Goal: Information Seeking & Learning: Learn about a topic

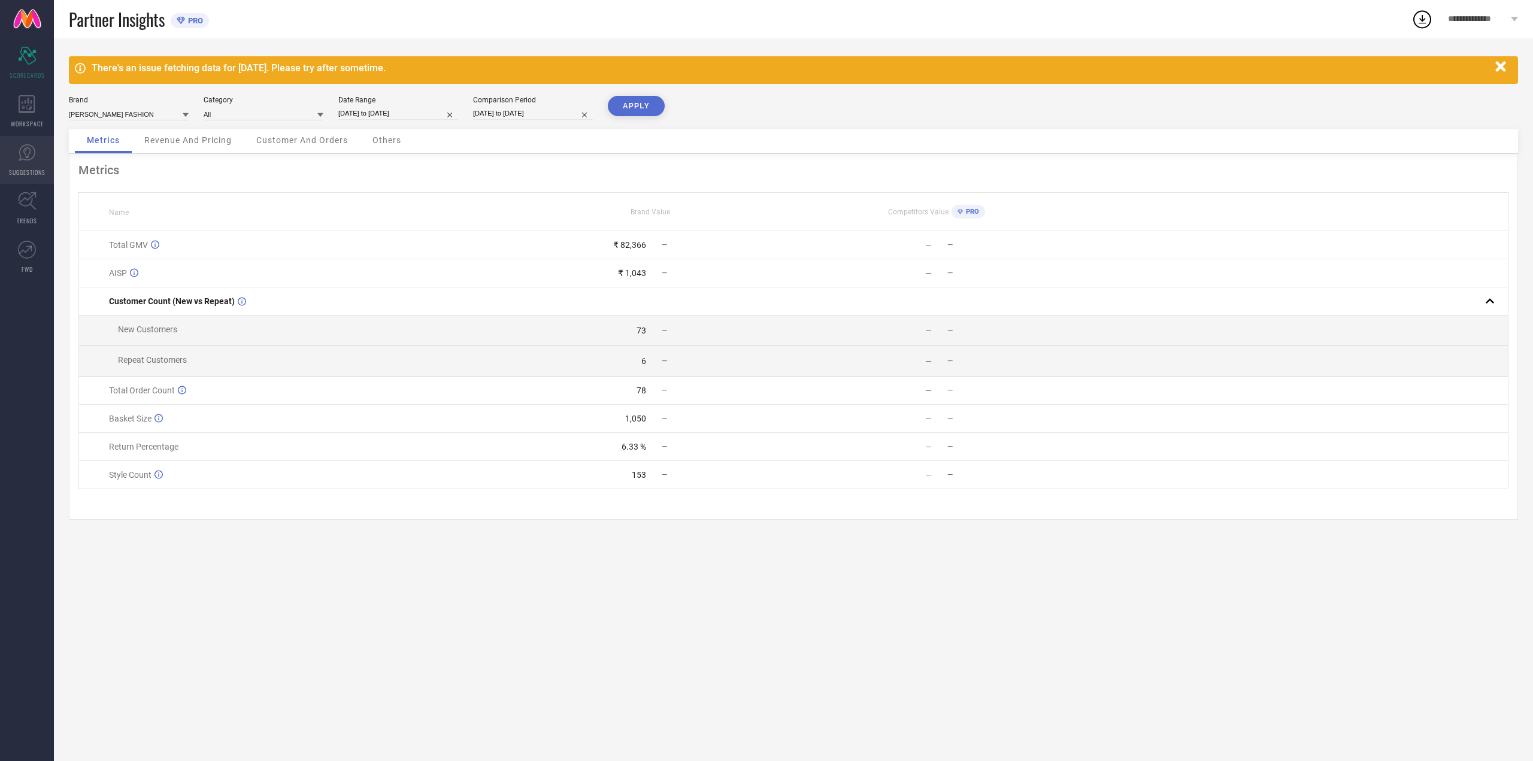
click at [33, 136] on link "SUGGESTIONS" at bounding box center [27, 160] width 54 height 48
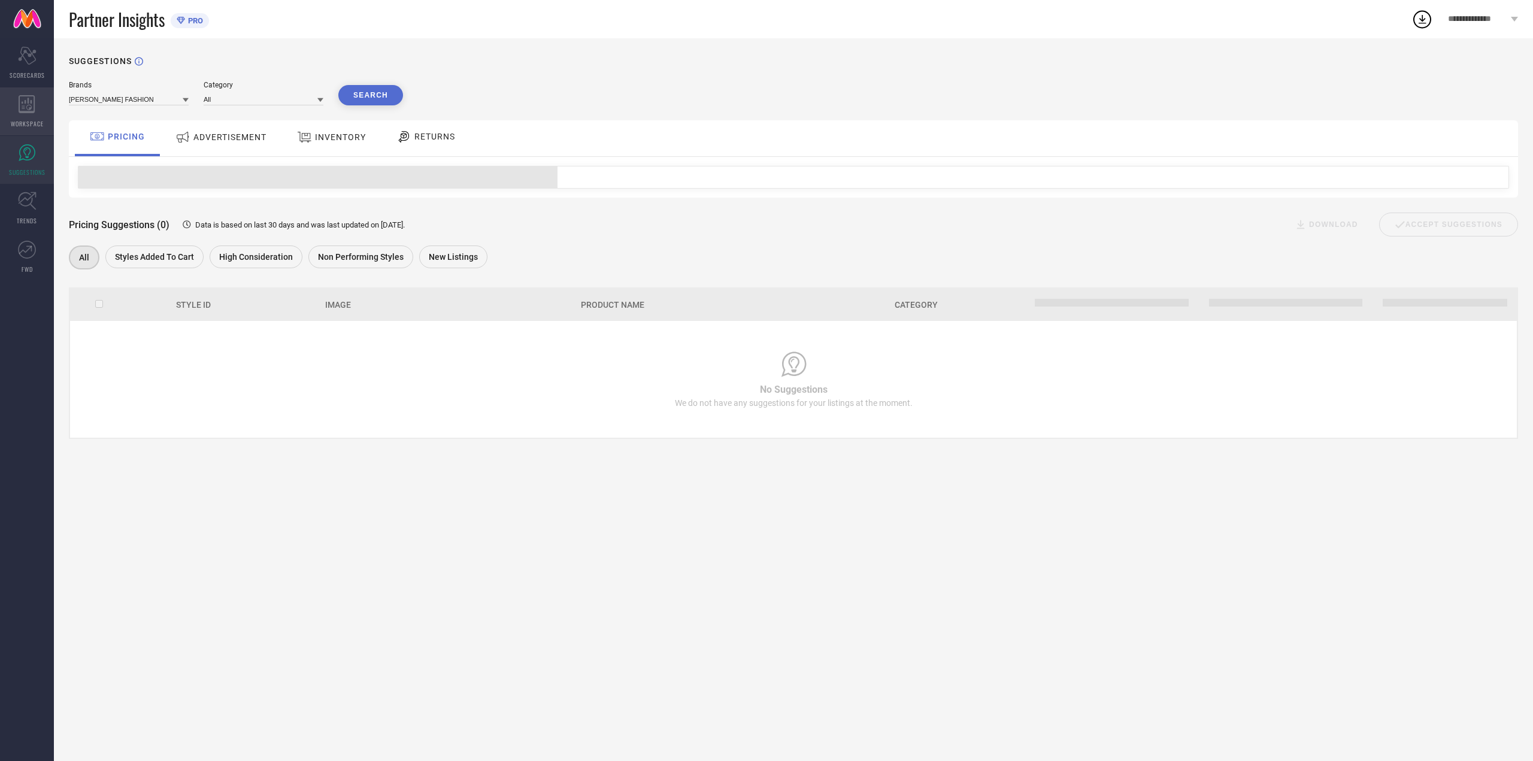
click at [29, 110] on icon at bounding box center [27, 104] width 16 height 18
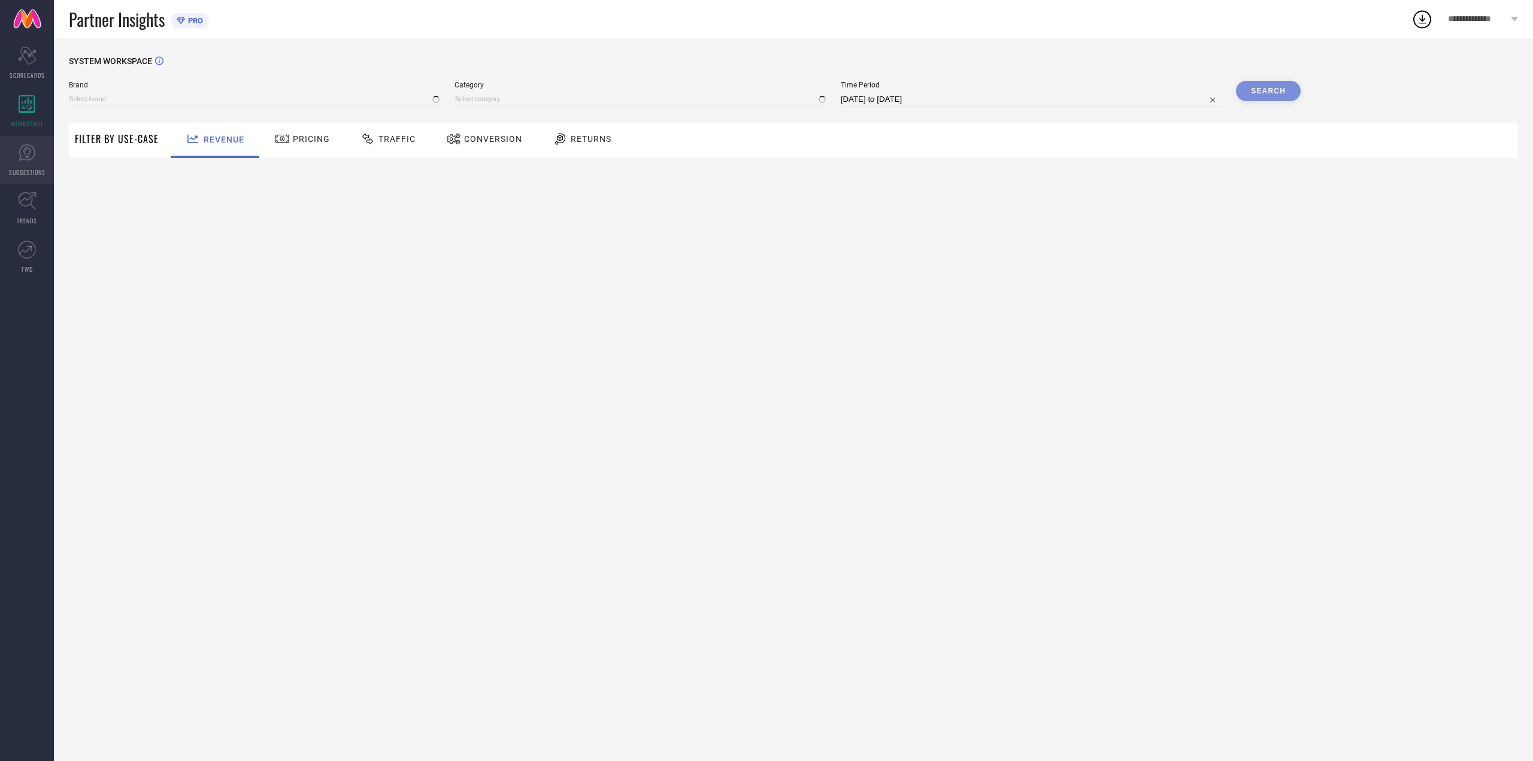
type input "[PERSON_NAME] FASHION"
type input "All"
click at [50, 168] on link "SUGGESTIONS" at bounding box center [27, 160] width 54 height 48
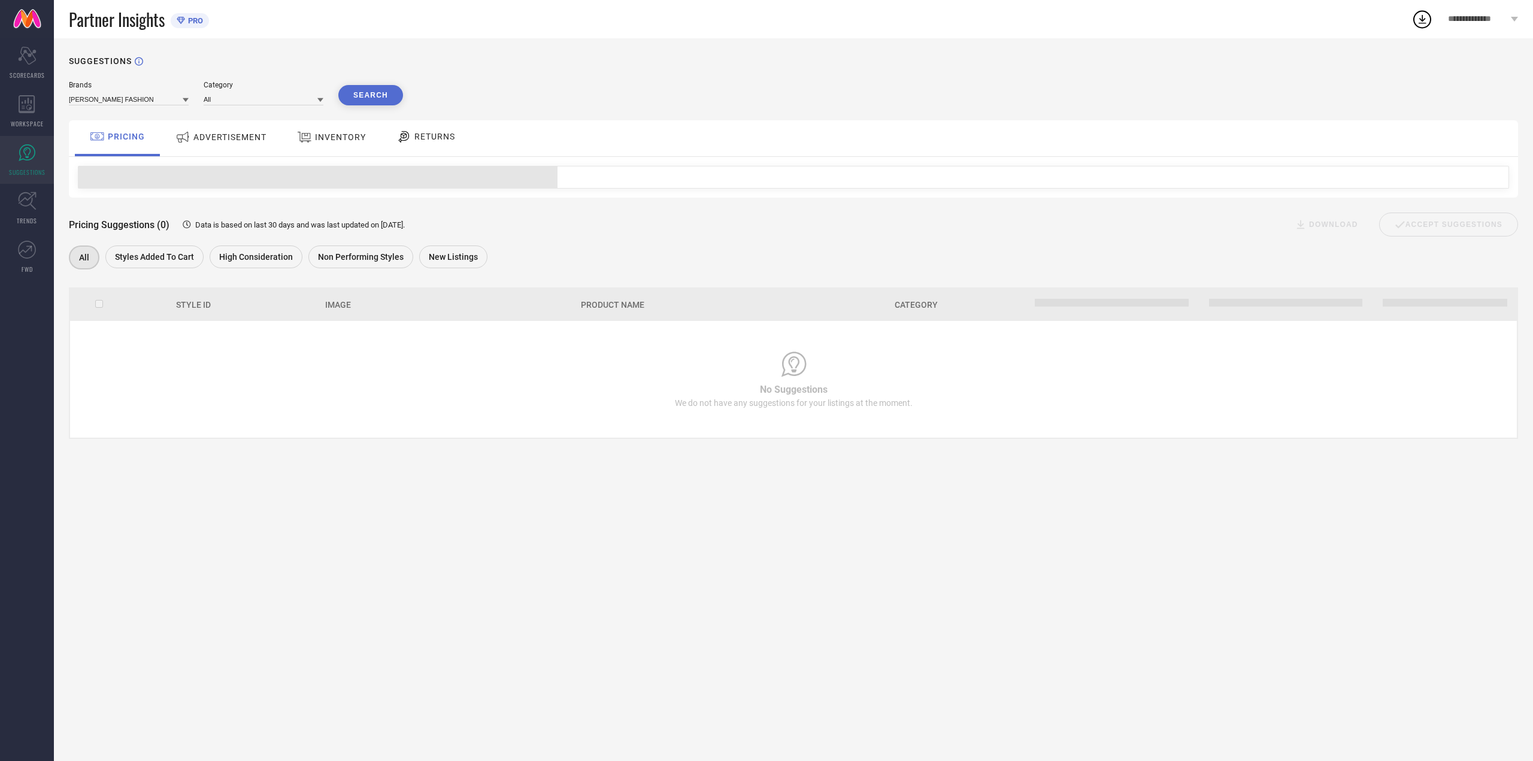
click at [237, 142] on span "ADVERTISEMENT" at bounding box center [229, 137] width 73 height 10
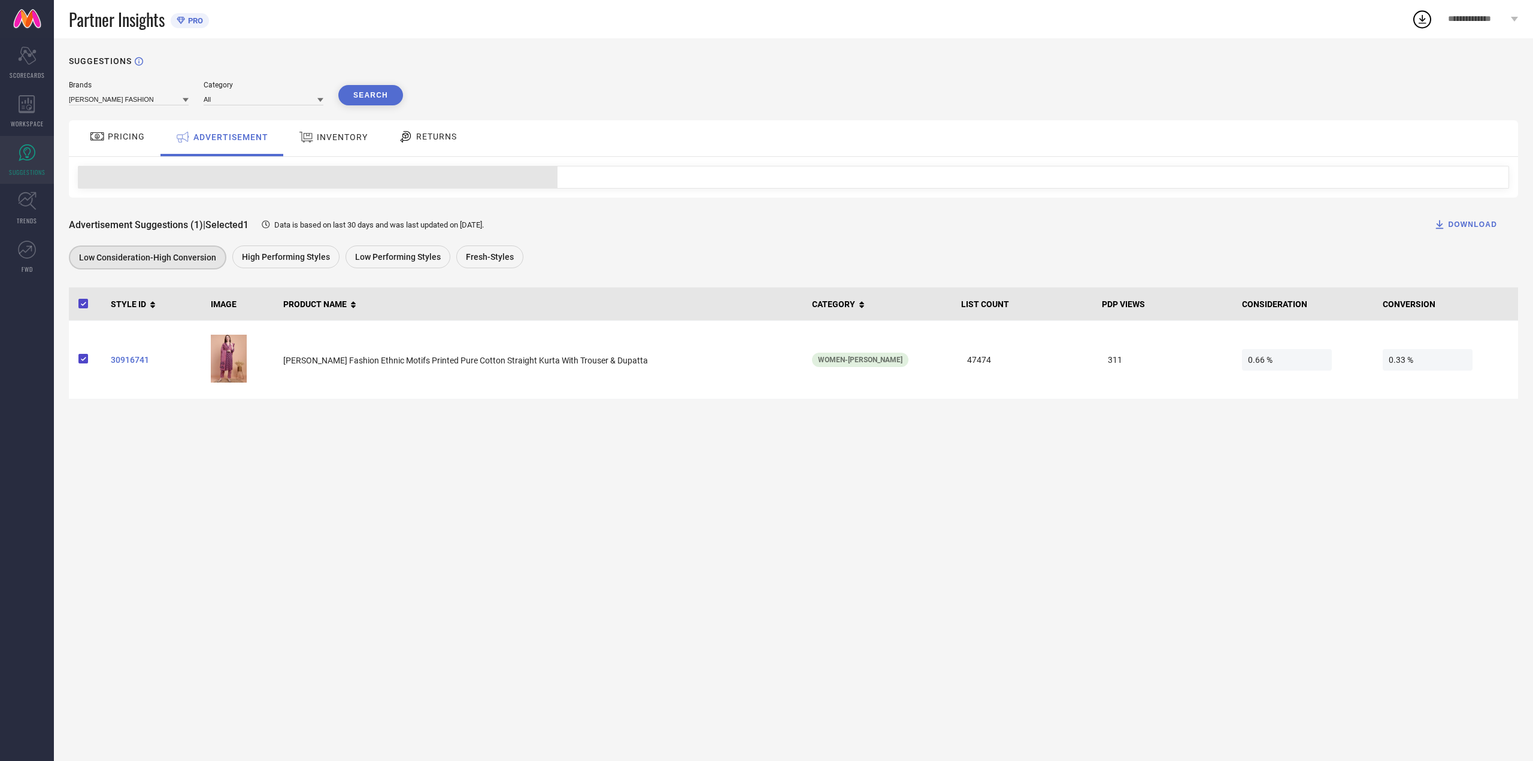
click at [322, 135] on span "INVENTORY" at bounding box center [342, 137] width 51 height 10
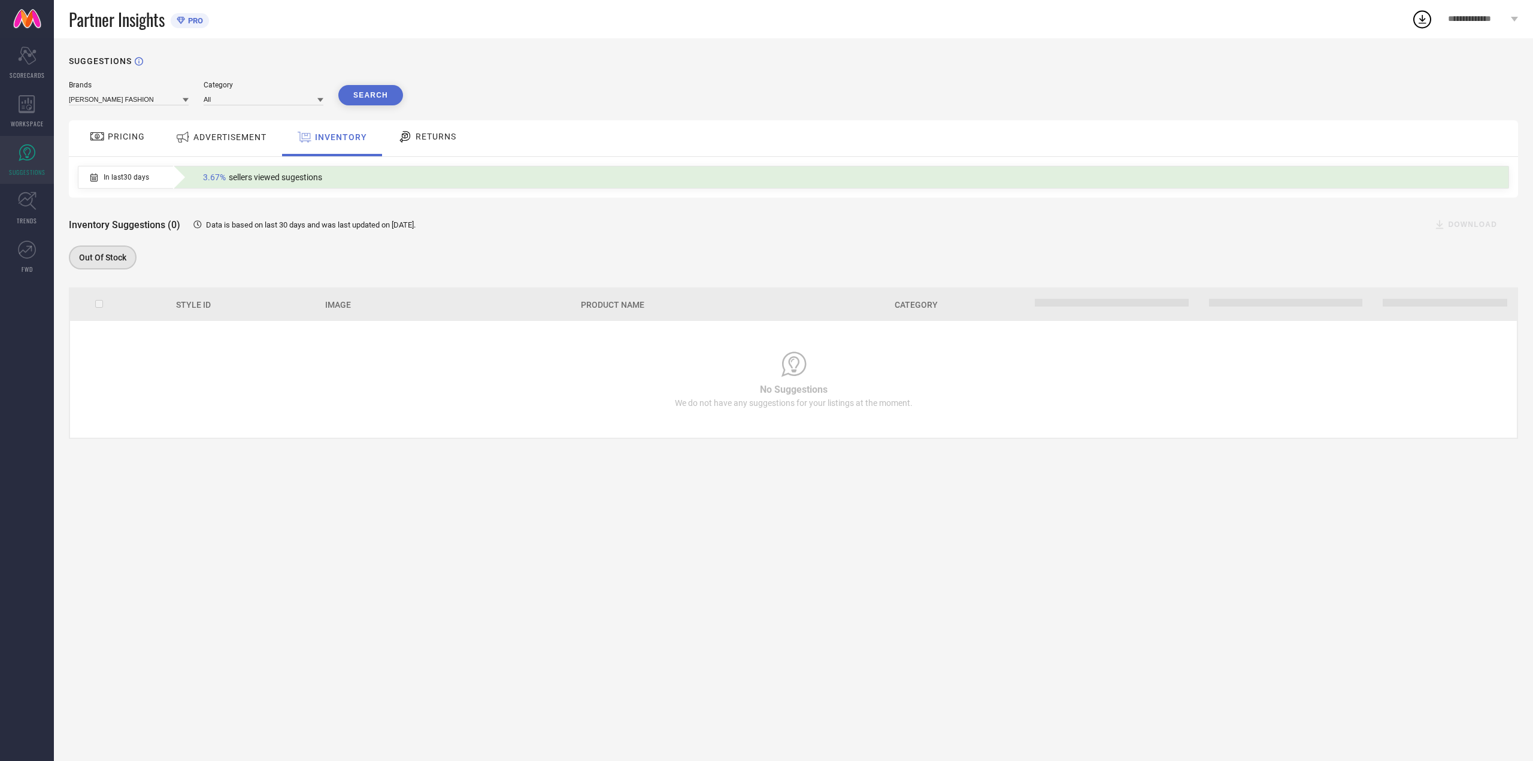
click at [244, 113] on div "Brands [PERSON_NAME] FASHION Category All Search PRICING ADVERTISEMENT INVENTOR…" at bounding box center [793, 260] width 1449 height 358
click at [231, 142] on span "ADVERTISEMENT" at bounding box center [229, 137] width 73 height 10
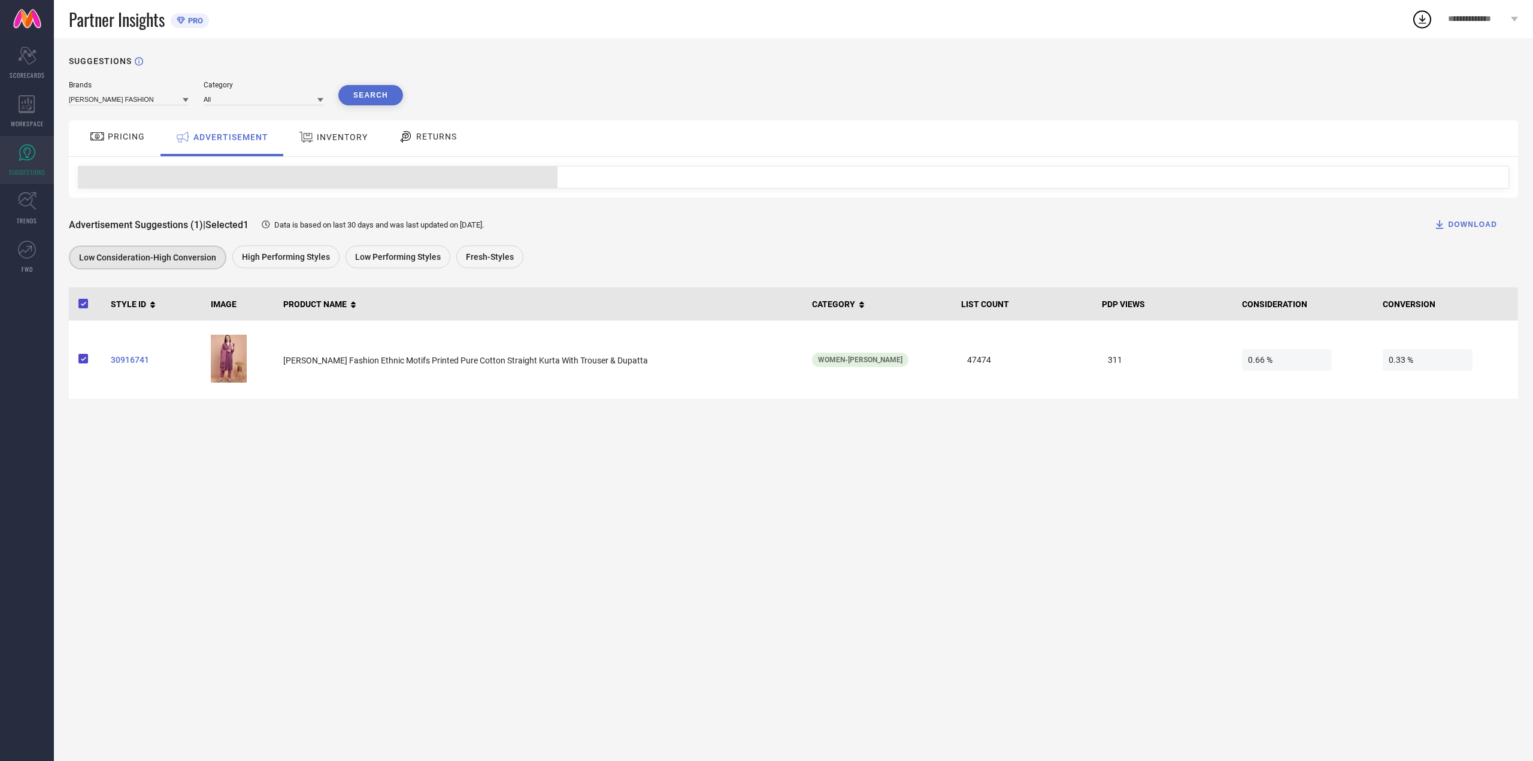
click at [258, 259] on span "High Performing Styles" at bounding box center [286, 257] width 88 height 10
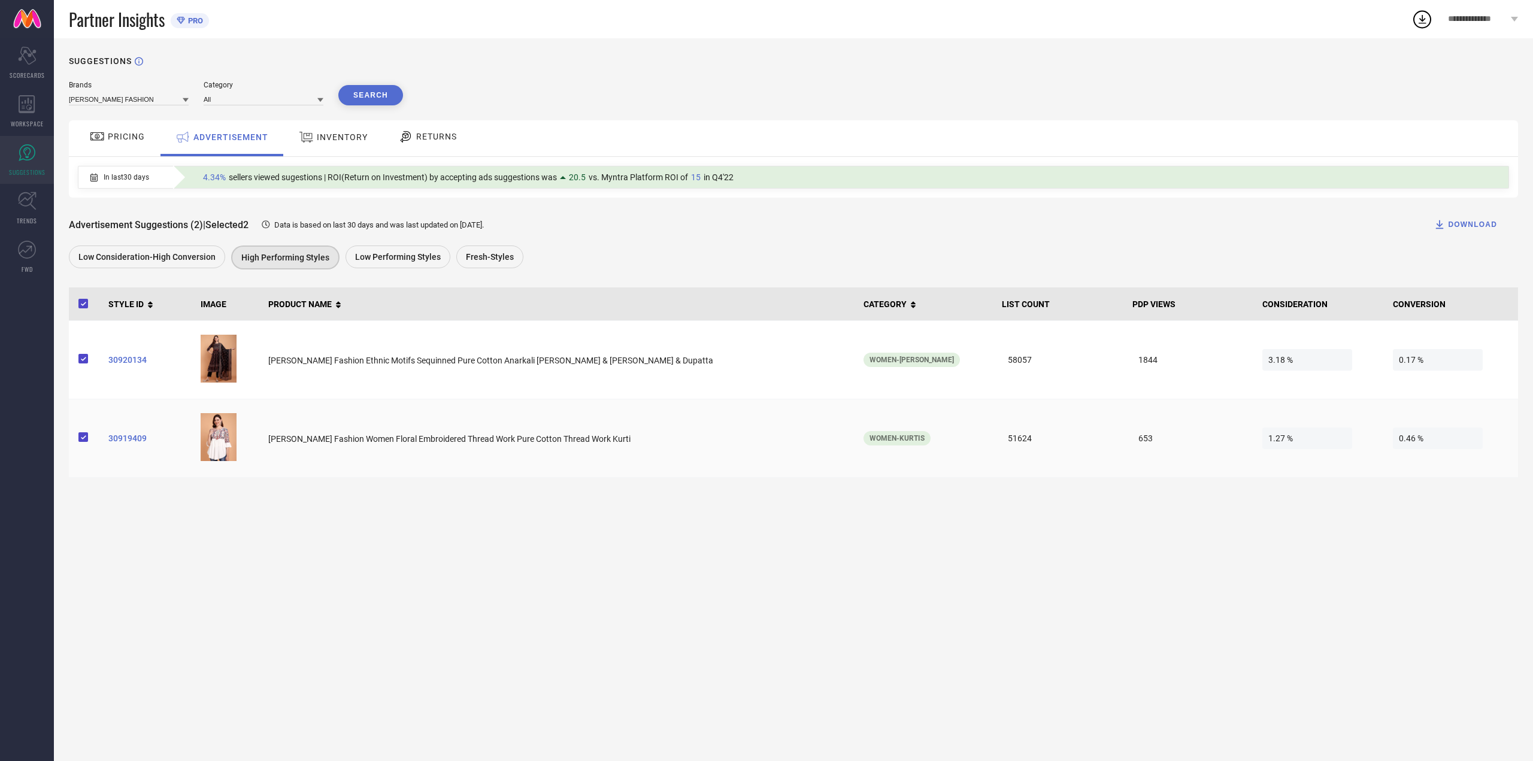
click at [128, 443] on span "30919409" at bounding box center [149, 439] width 83 height 10
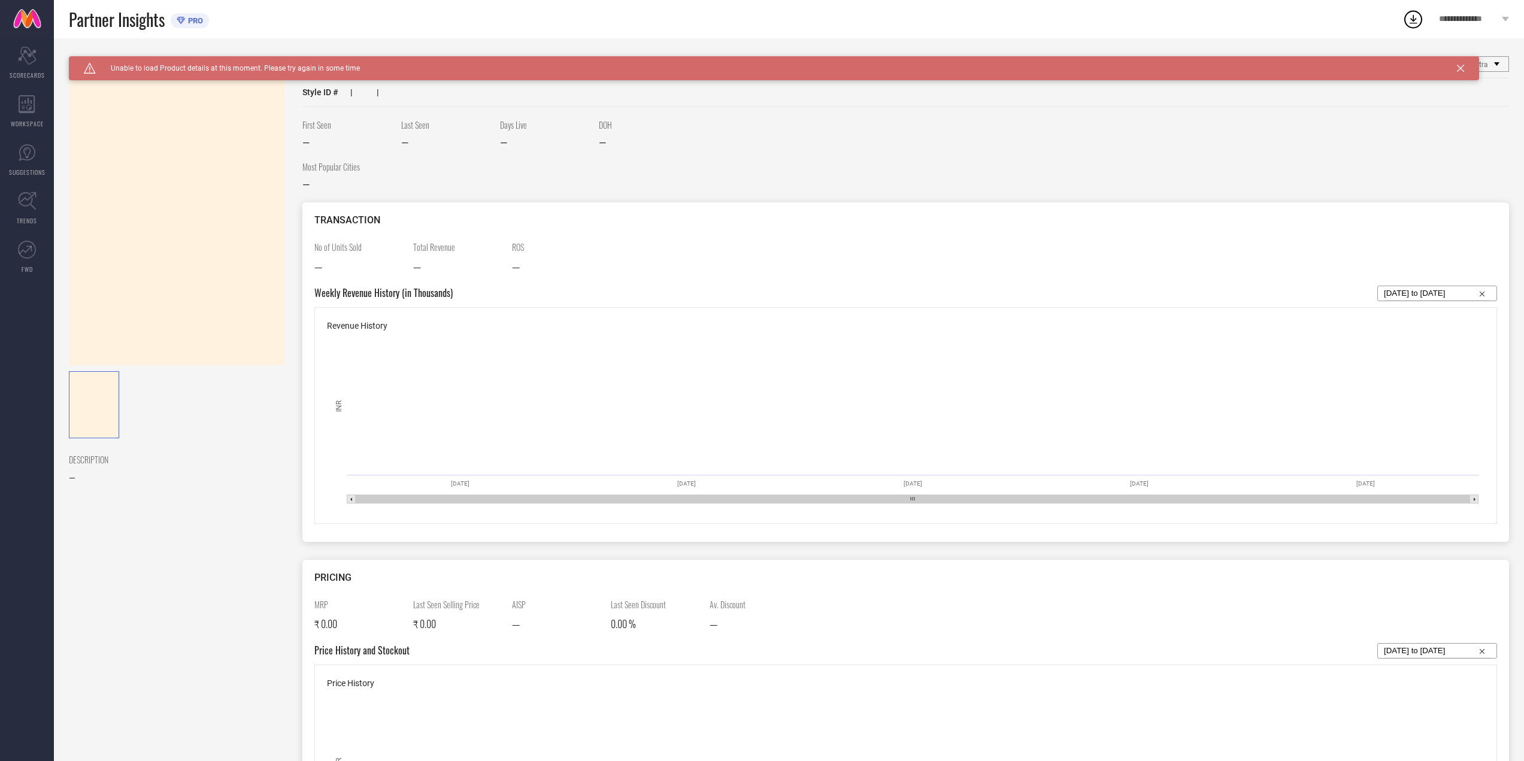
drag, startPoint x: 295, startPoint y: 74, endPoint x: 480, endPoint y: 78, distance: 185.7
click at [295, 75] on div "Caution Created with Sketch. Unable to load Product details at this moment. Ple…" at bounding box center [774, 68] width 1410 height 24
